Goal: Information Seeking & Learning: Learn about a topic

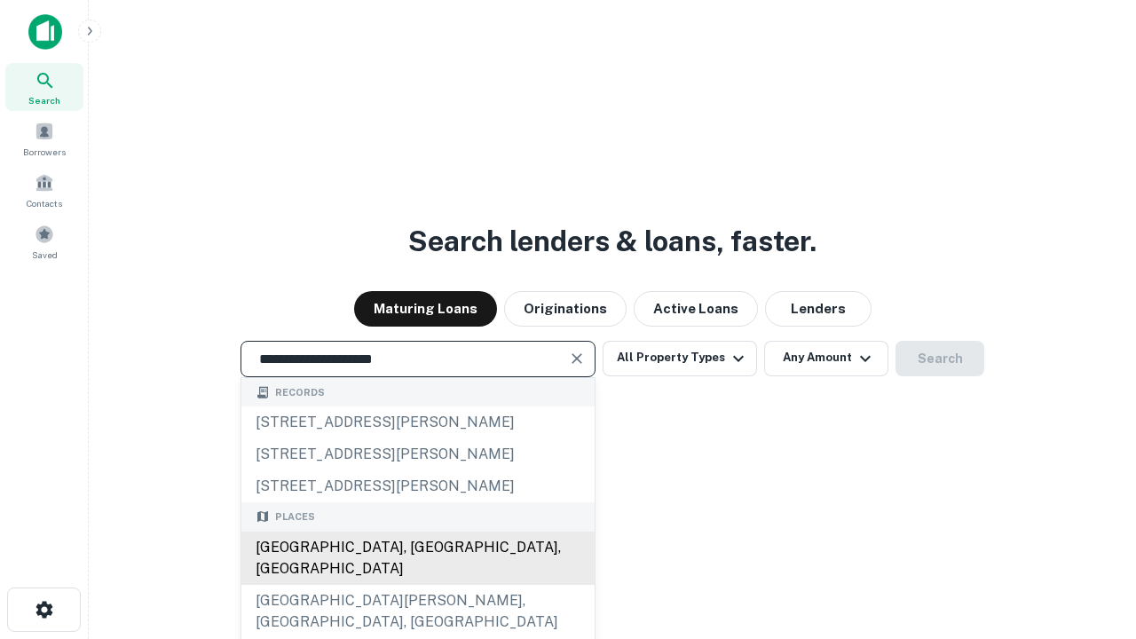
click at [417, 585] on div "[GEOGRAPHIC_DATA], [GEOGRAPHIC_DATA], [GEOGRAPHIC_DATA]" at bounding box center [417, 558] width 353 height 53
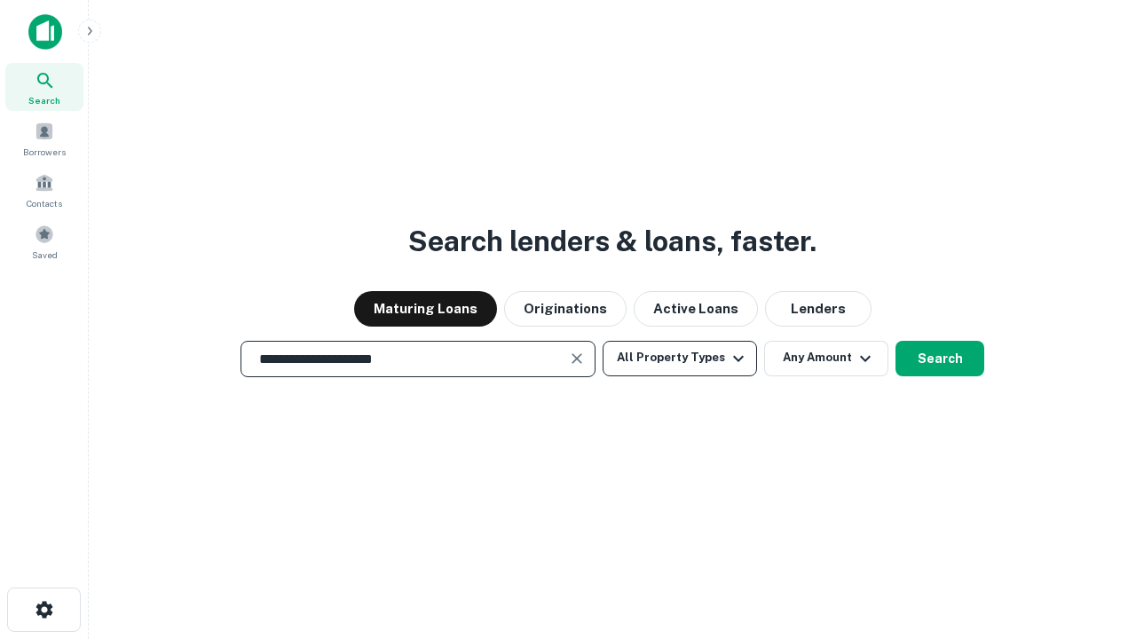
type input "**********"
click at [680, 358] on button "All Property Types" at bounding box center [680, 359] width 154 height 36
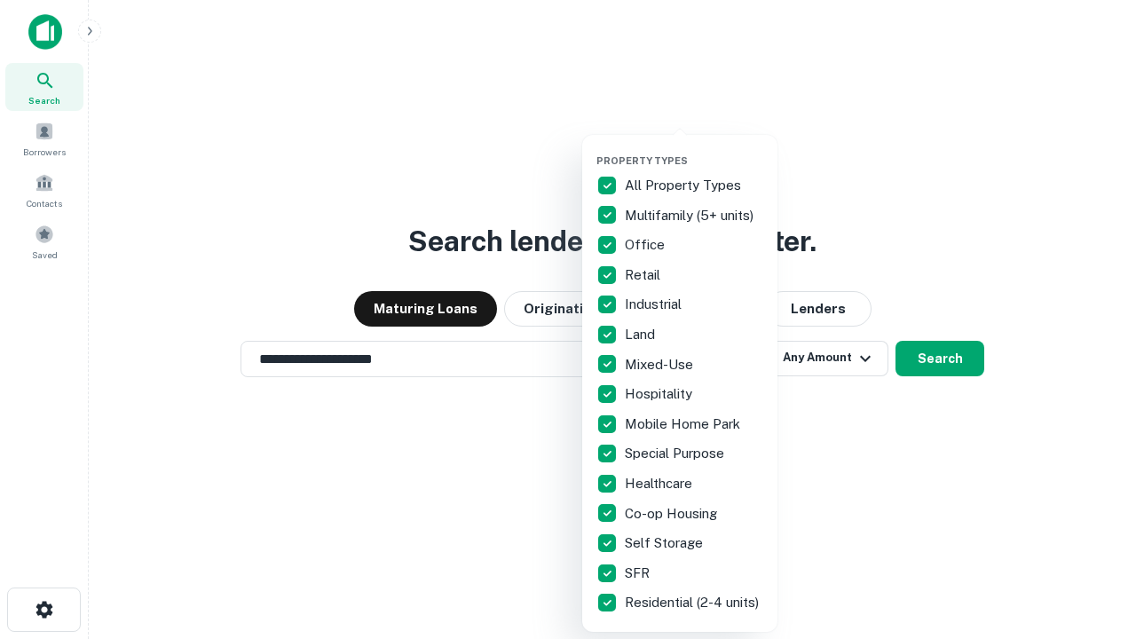
click at [694, 149] on button "button" at bounding box center [694, 149] width 195 height 1
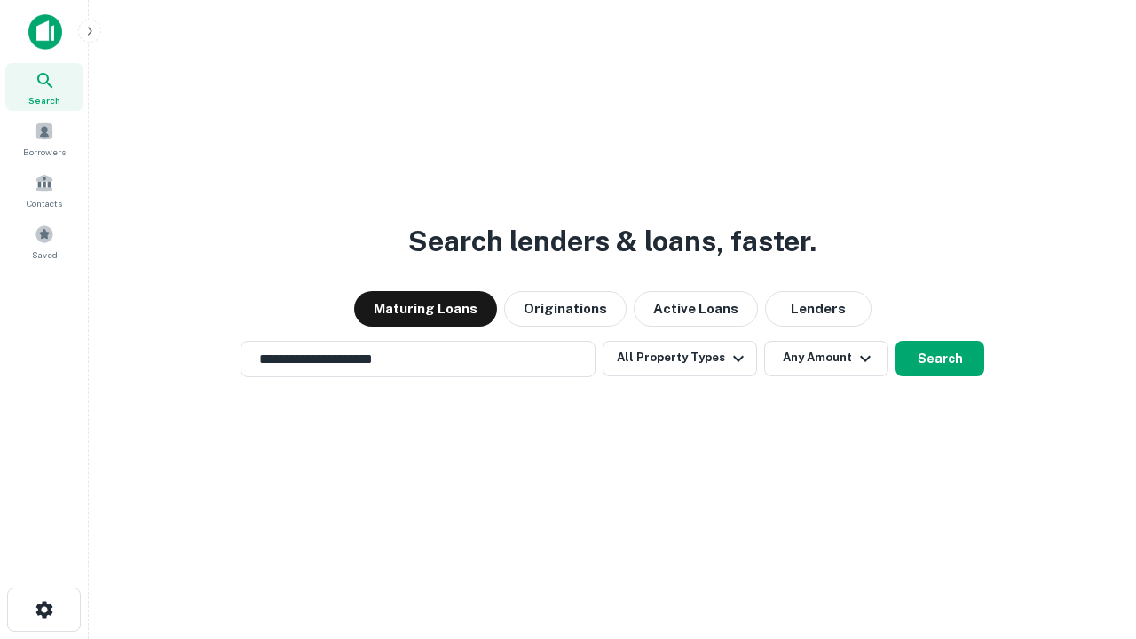
scroll to position [28, 0]
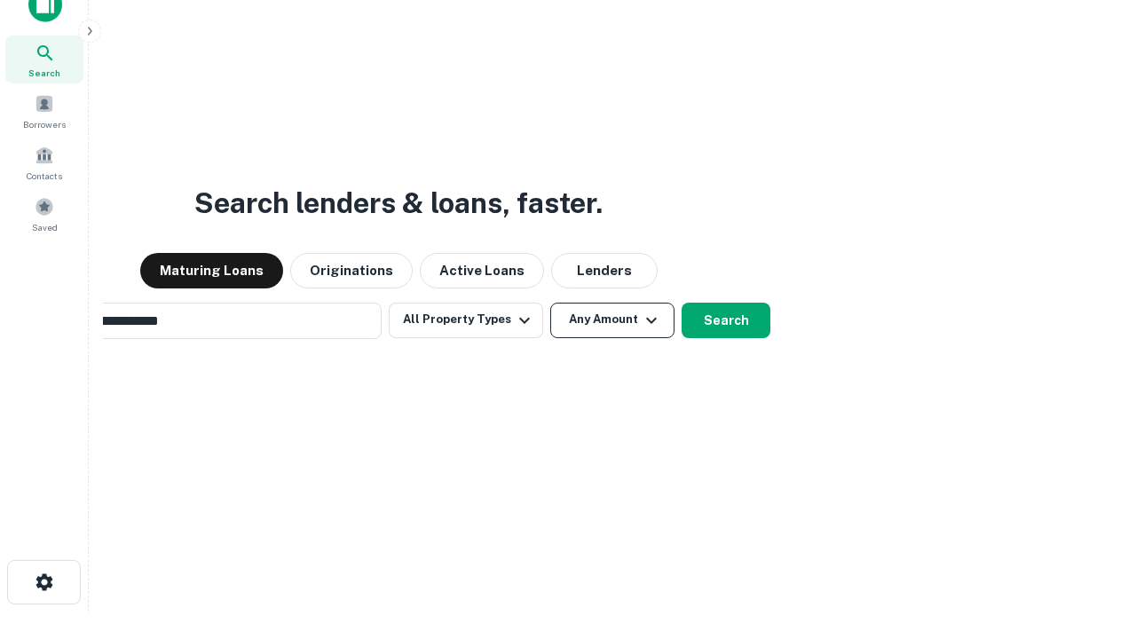
click at [550, 303] on button "Any Amount" at bounding box center [612, 321] width 124 height 36
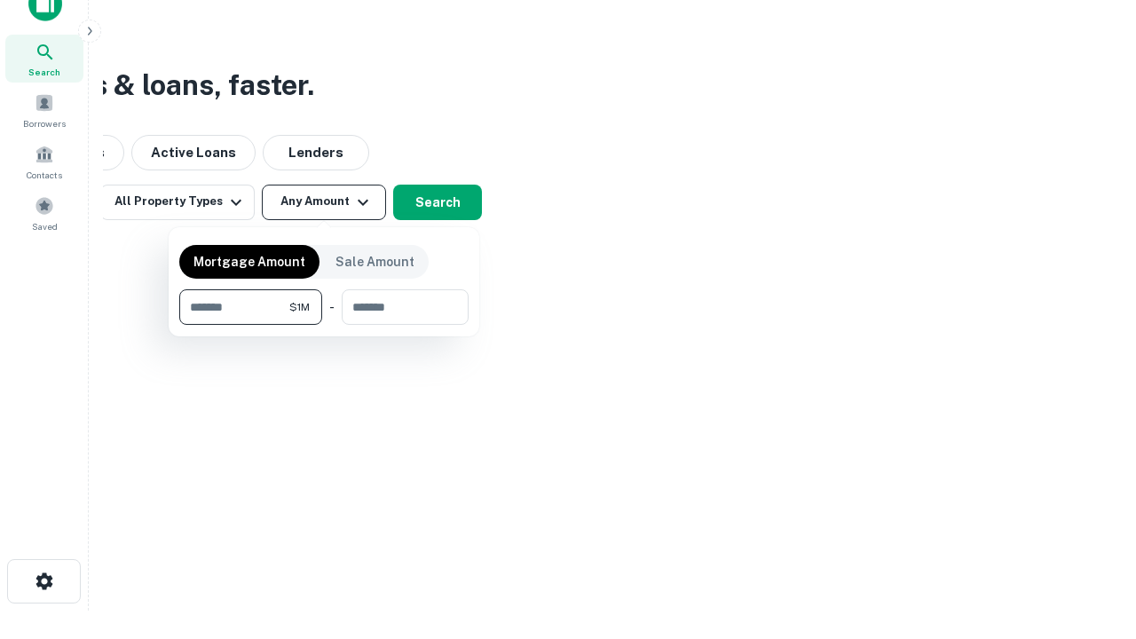
type input "*******"
click at [324, 325] on button "button" at bounding box center [323, 325] width 289 height 1
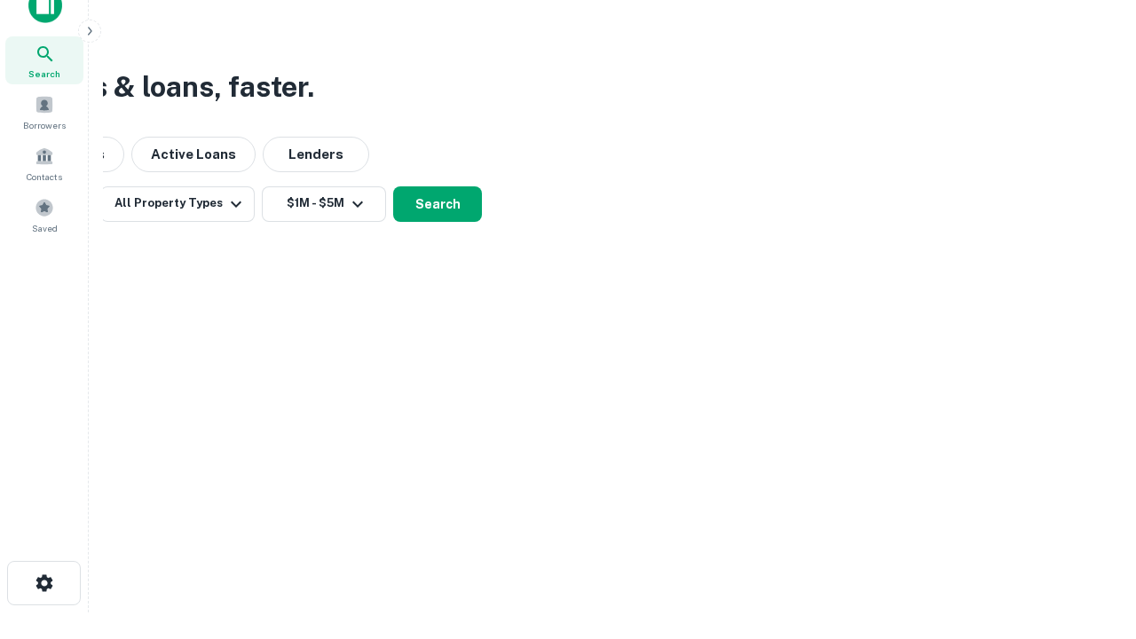
scroll to position [11, 328]
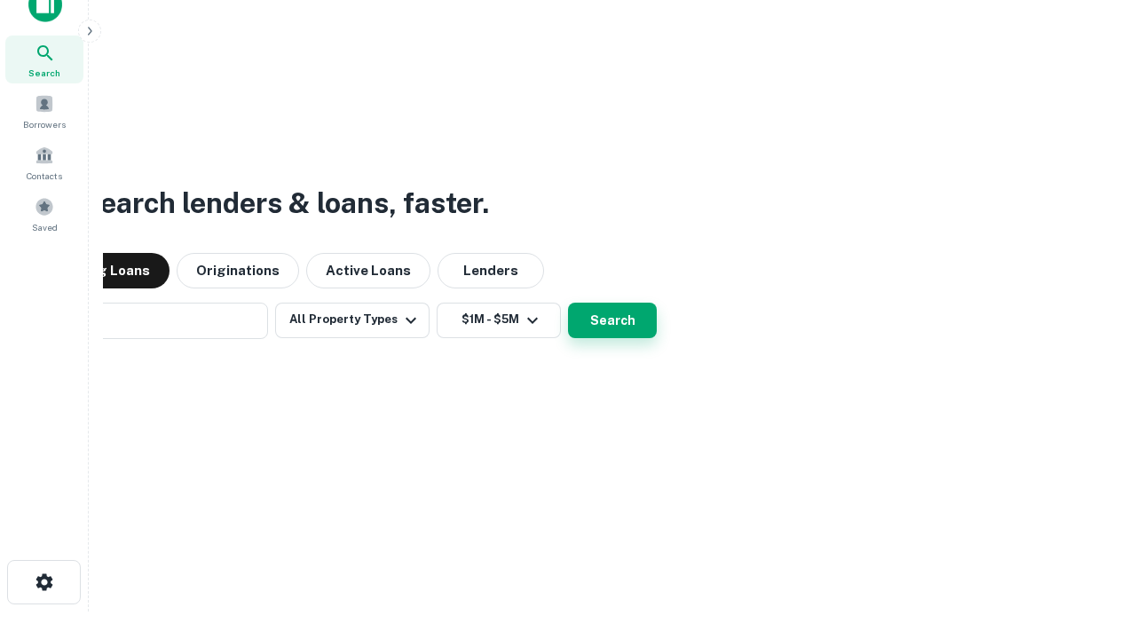
click at [568, 303] on button "Search" at bounding box center [612, 321] width 89 height 36
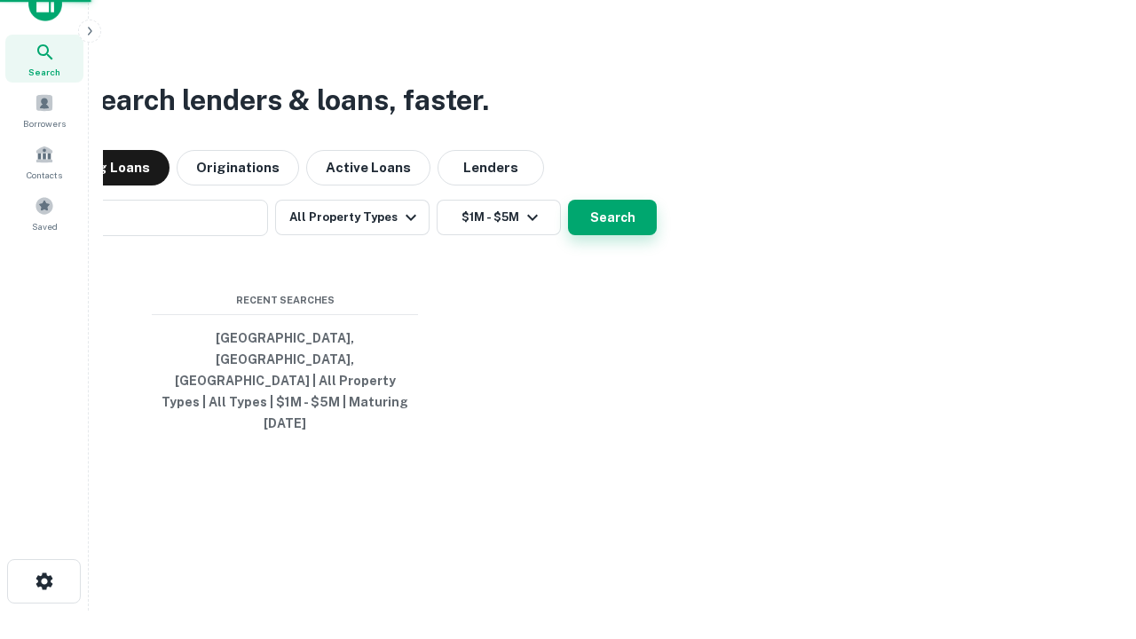
scroll to position [47, 502]
